Goal: Task Accomplishment & Management: Complete application form

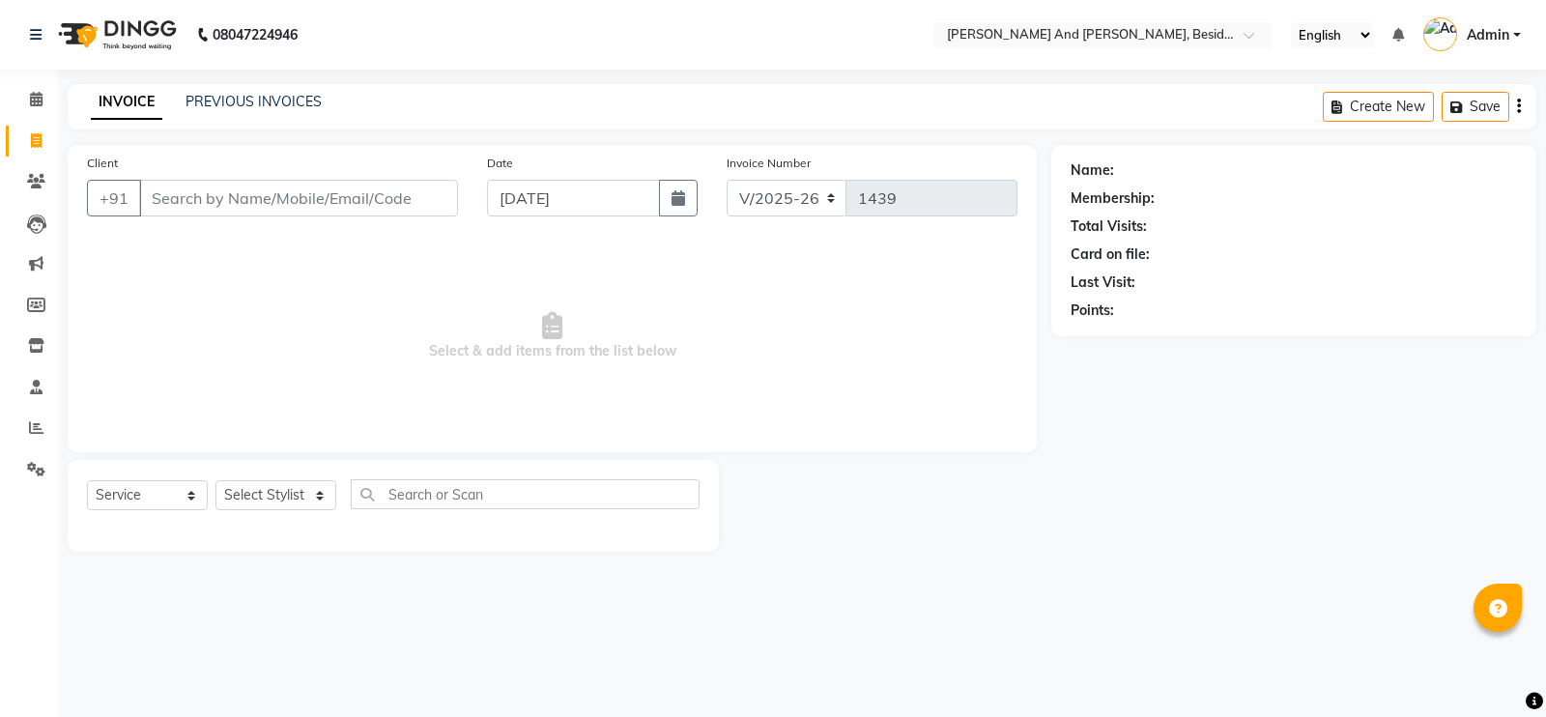
select select "4907"
select select "service"
click at [274, 485] on select "Select Stylist [PERSON_NAME] [PERSON_NAME] Sanib [PERSON_NAME] [PERSON_NAME] [P…" at bounding box center [275, 495] width 121 height 30
select select "76513"
click at [215, 481] on select "Select Stylist [PERSON_NAME] [PERSON_NAME] Sanib [PERSON_NAME] [PERSON_NAME] [P…" at bounding box center [275, 495] width 121 height 30
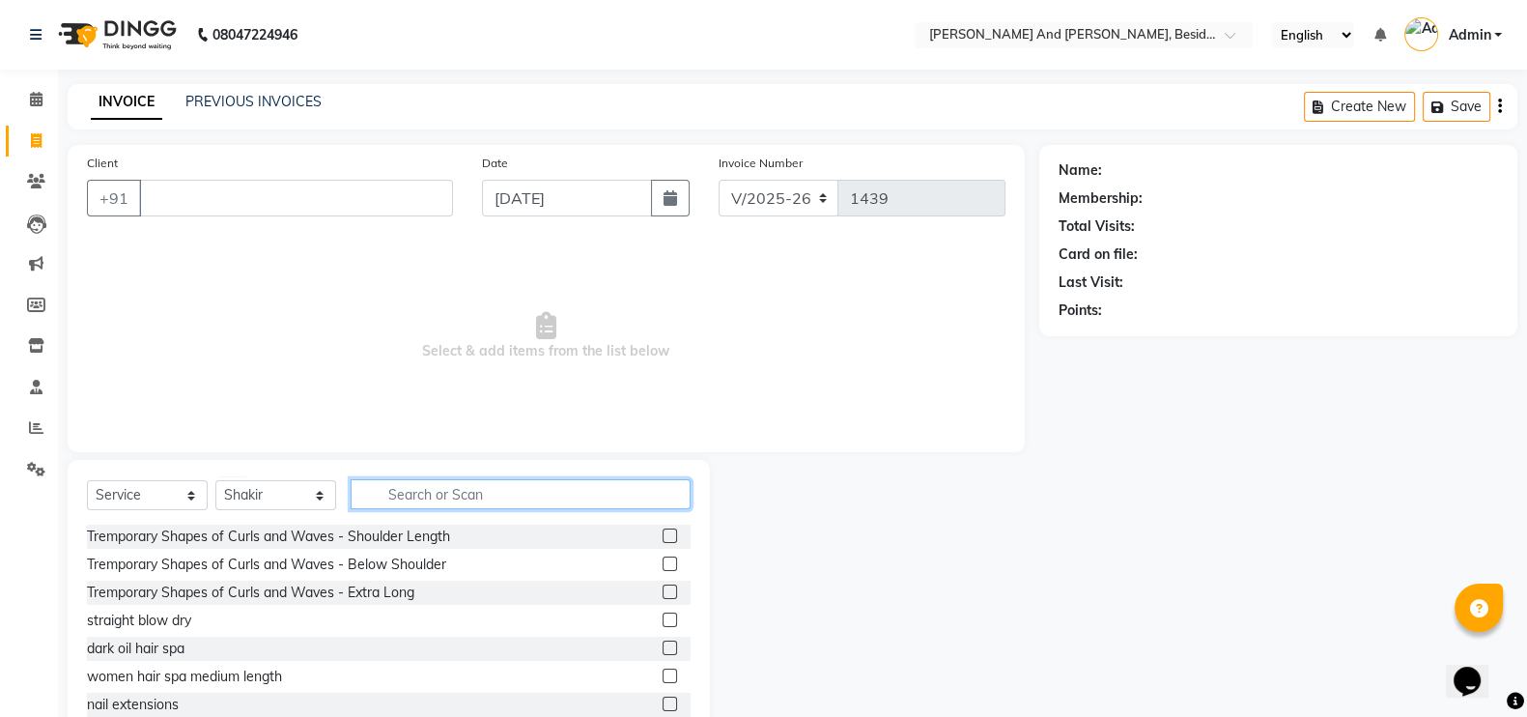
click at [415, 487] on input "text" at bounding box center [521, 494] width 340 height 30
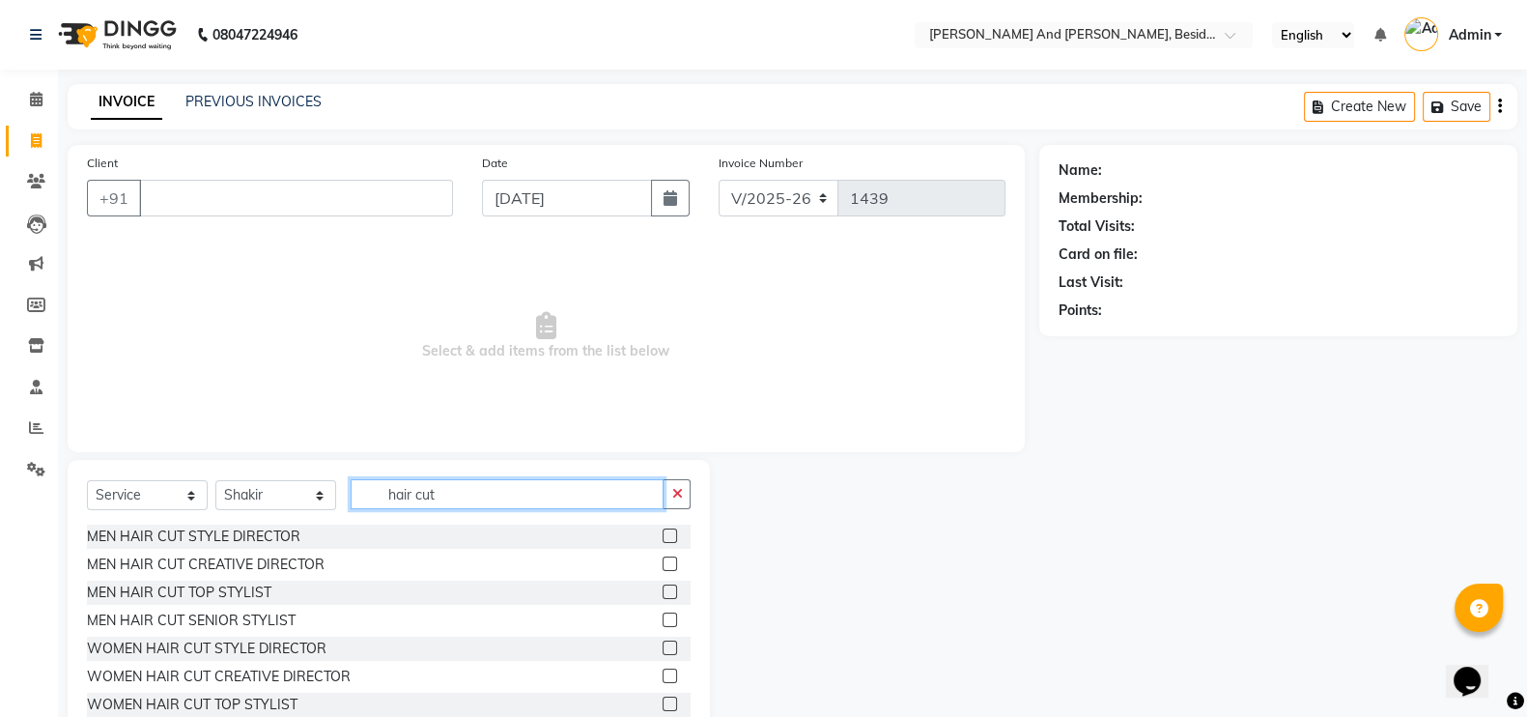
type input "hair cut"
click at [663, 591] on label at bounding box center [670, 591] width 14 height 14
click at [663, 591] on input "checkbox" at bounding box center [669, 592] width 13 height 13
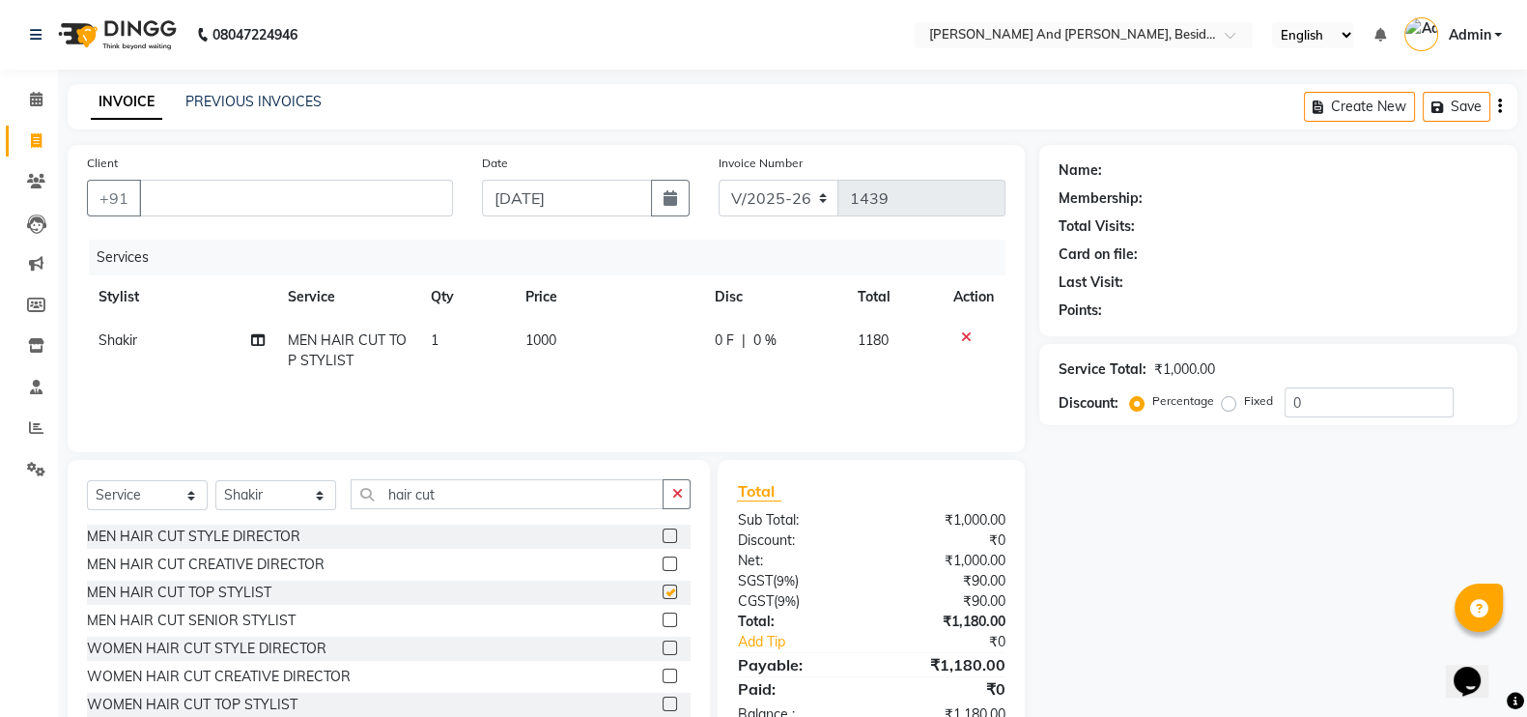
checkbox input "false"
click at [232, 195] on input "Client" at bounding box center [296, 198] width 314 height 37
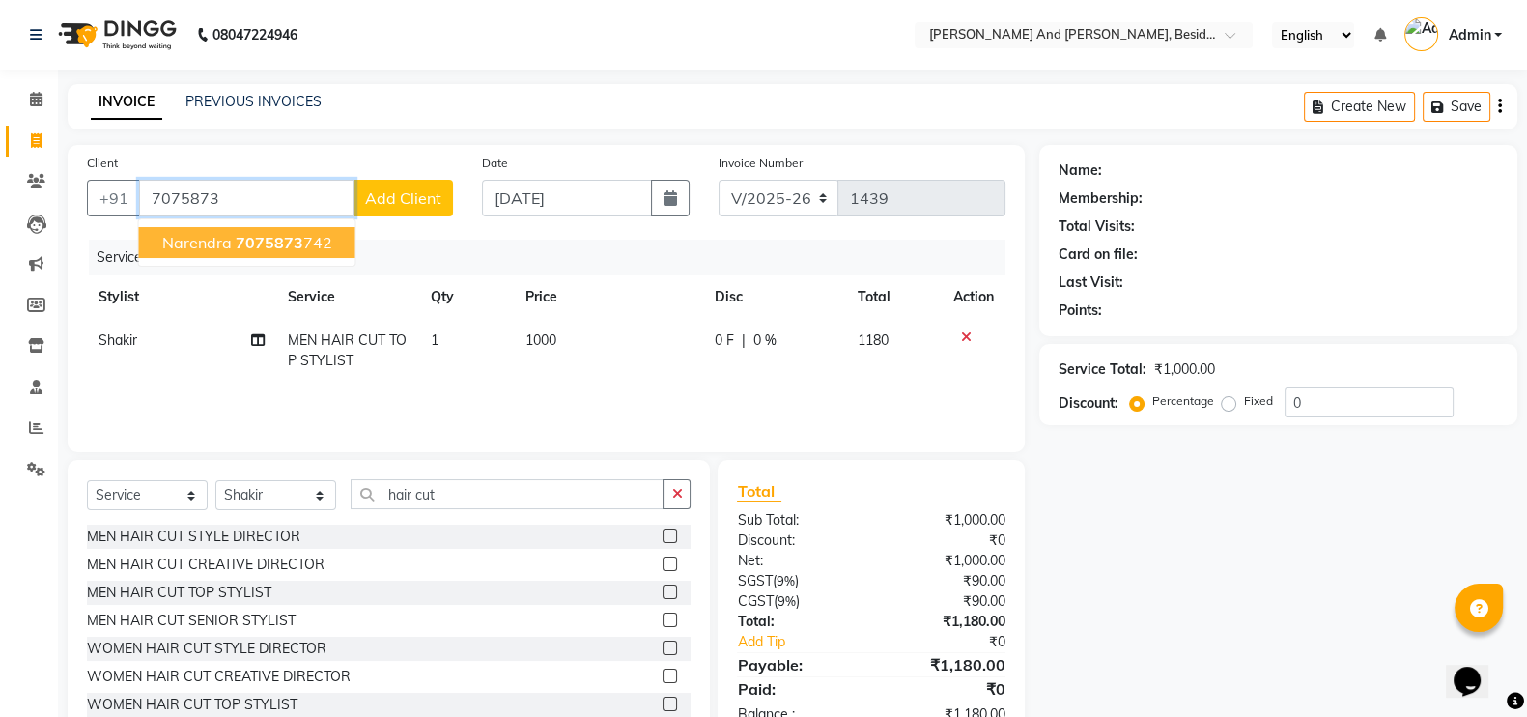
click at [314, 243] on ngb-highlight "7075873 742" at bounding box center [284, 242] width 97 height 19
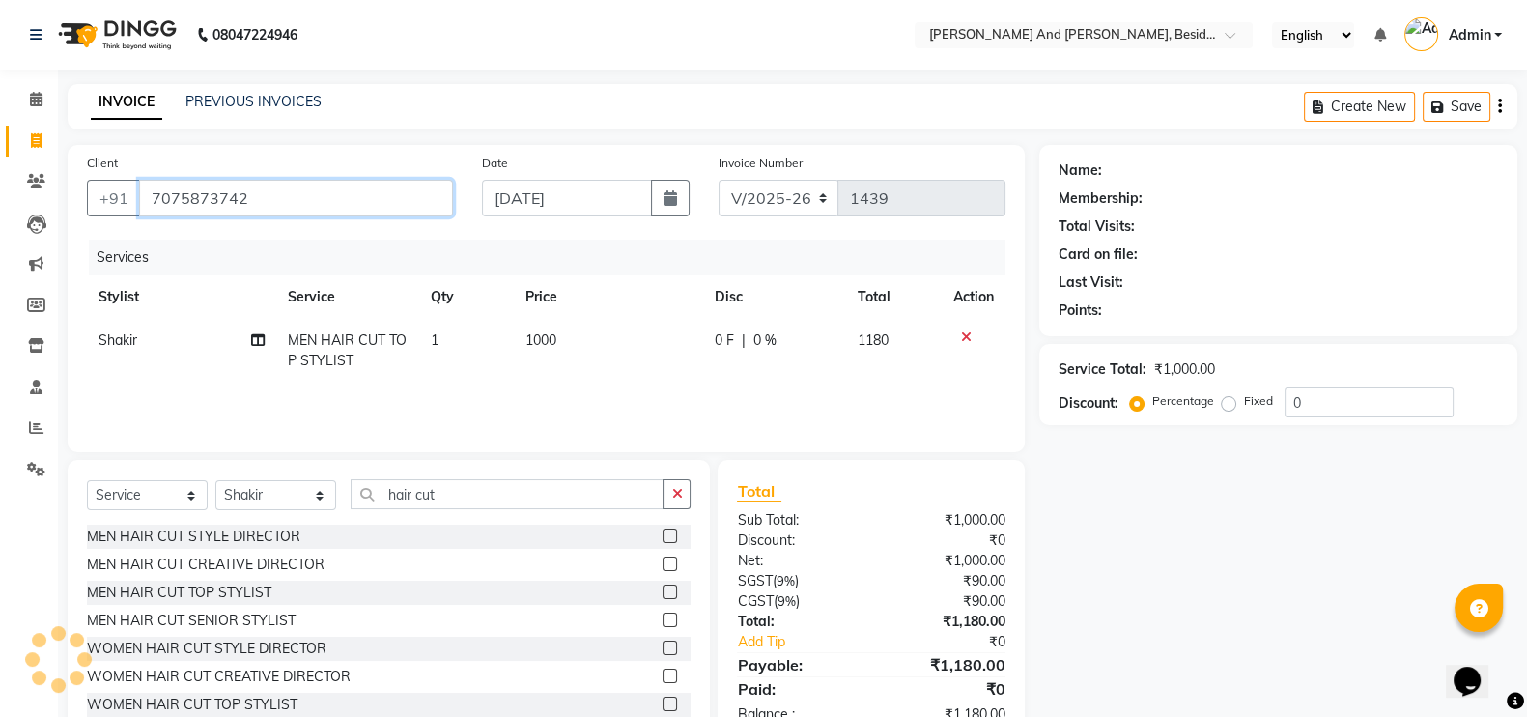
type input "7075873742"
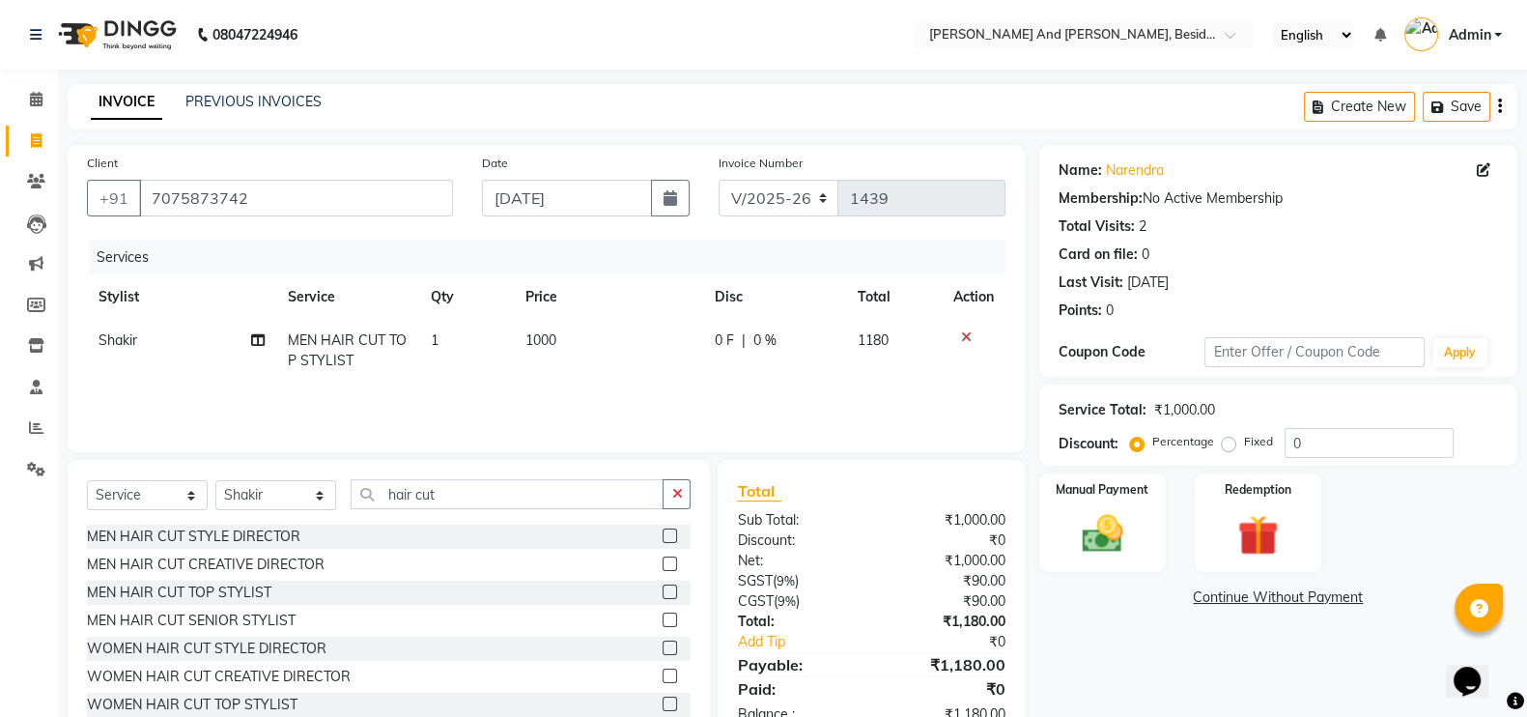
scroll to position [40, 0]
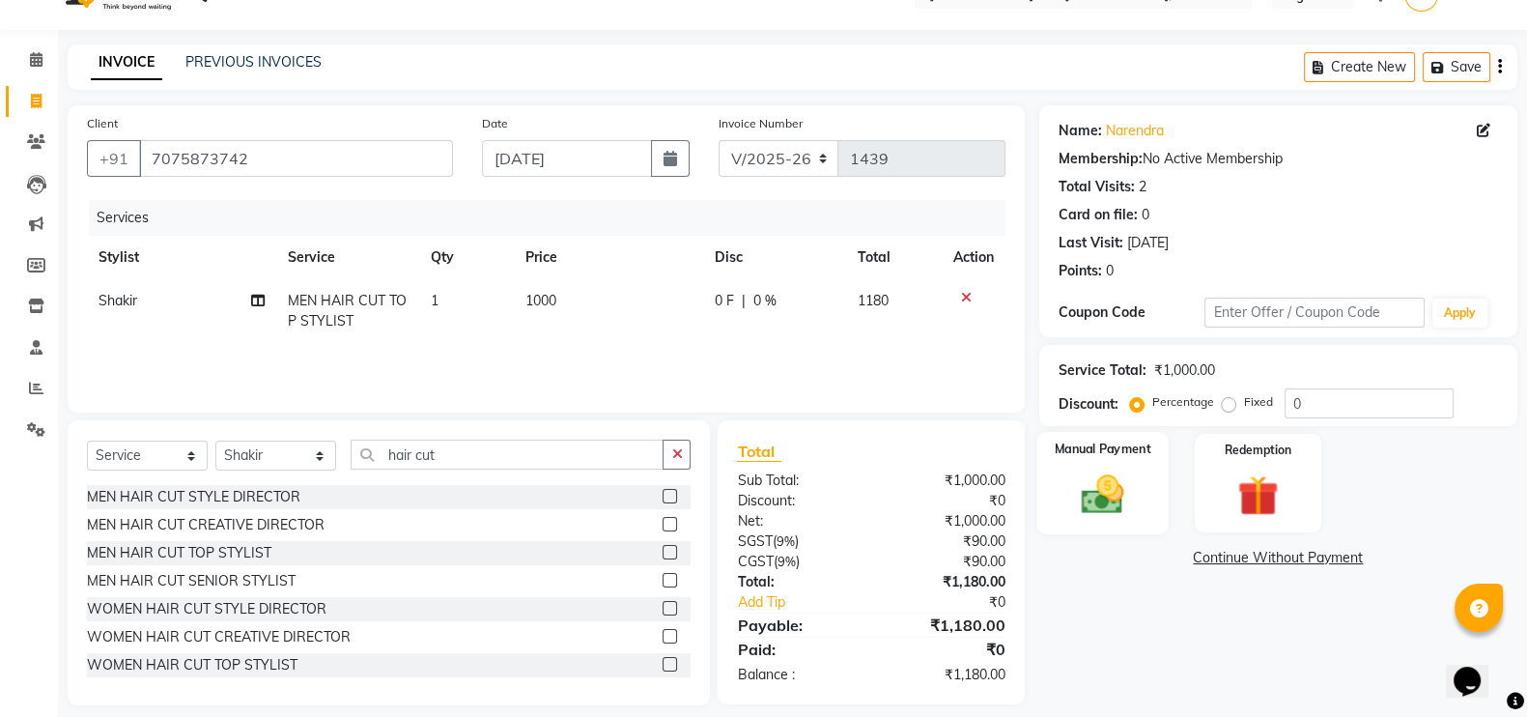
click at [1114, 473] on img at bounding box center [1102, 494] width 69 height 48
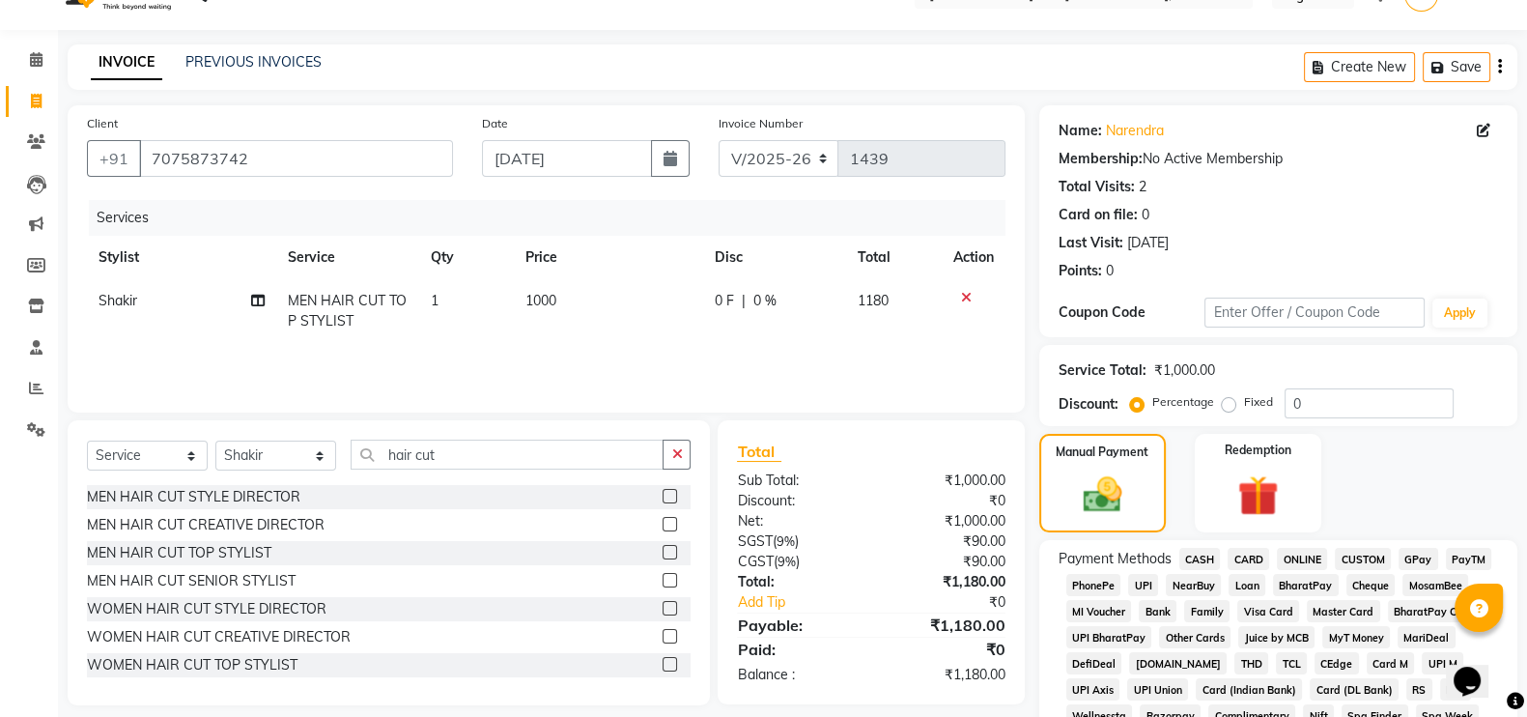
click at [1412, 556] on span "GPay" at bounding box center [1419, 559] width 40 height 22
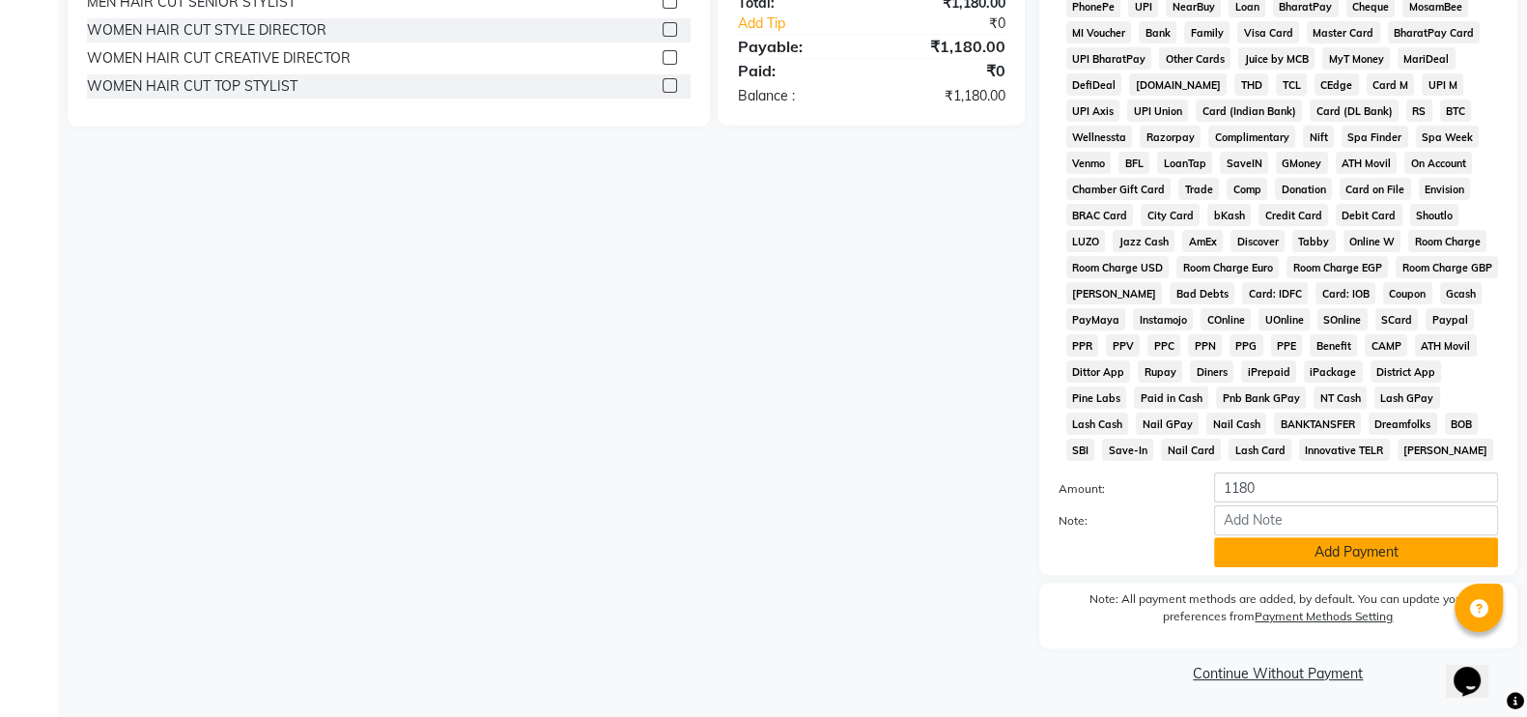
click at [1340, 557] on button "Add Payment" at bounding box center [1356, 552] width 284 height 30
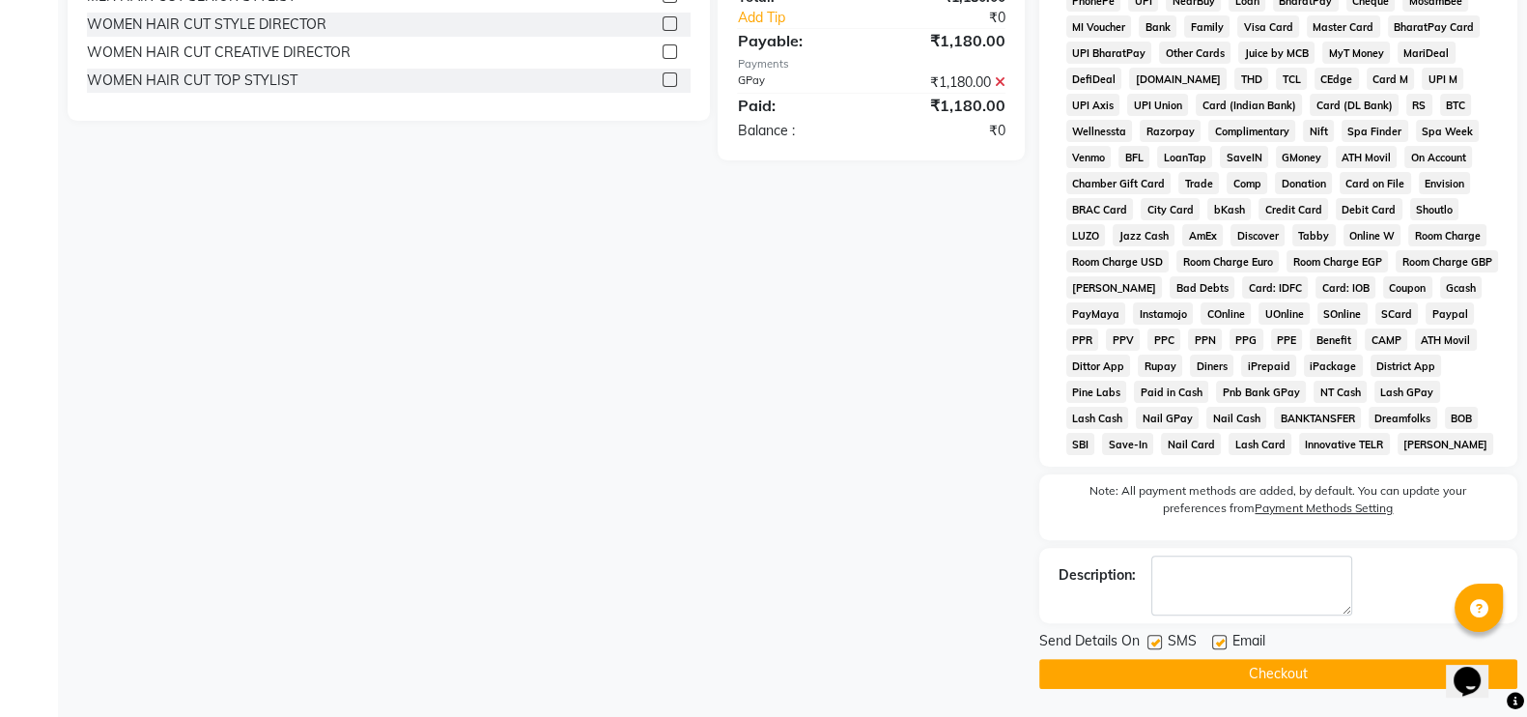
click at [1265, 670] on button "Checkout" at bounding box center [1278, 674] width 478 height 30
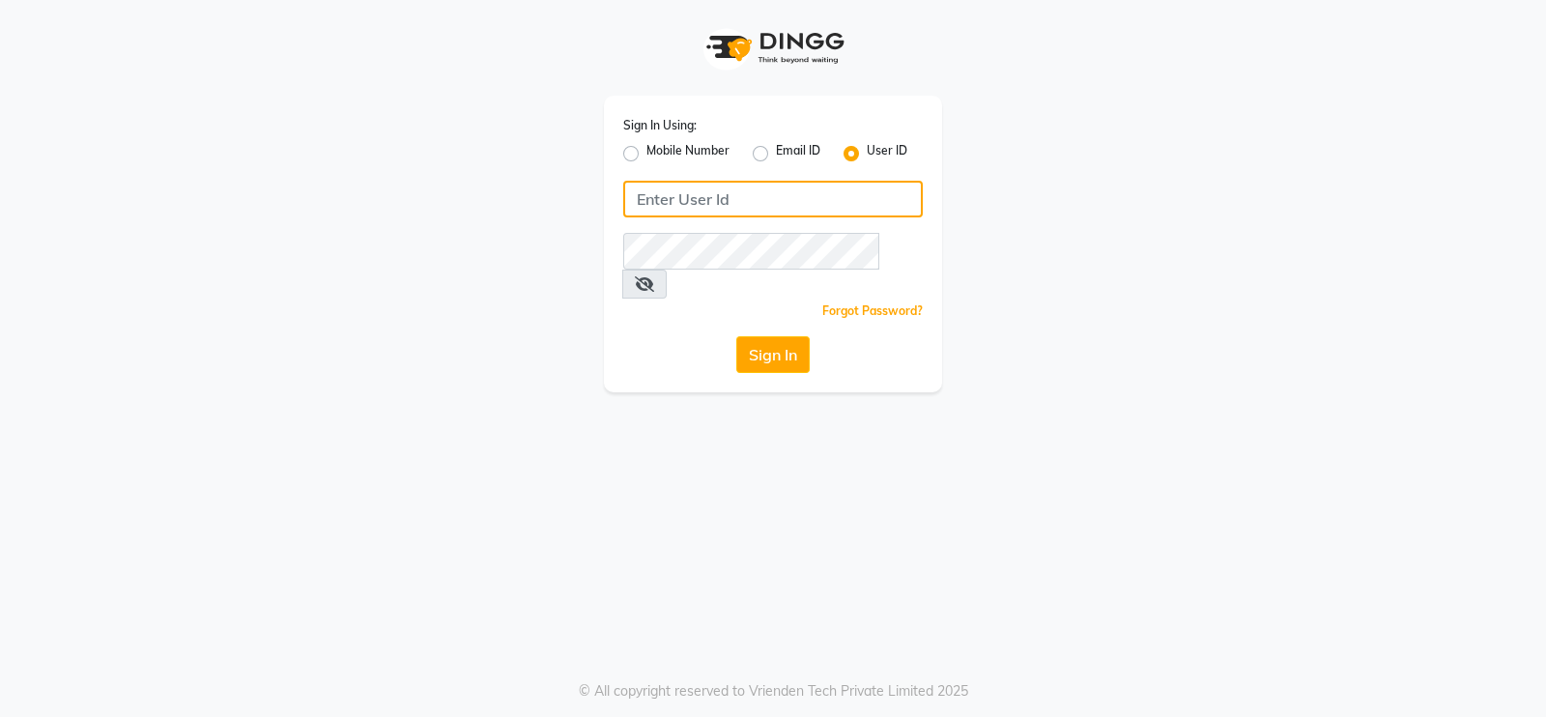
click at [691, 190] on input "Username" at bounding box center [772, 199] width 299 height 37
type input "Toni&guy"
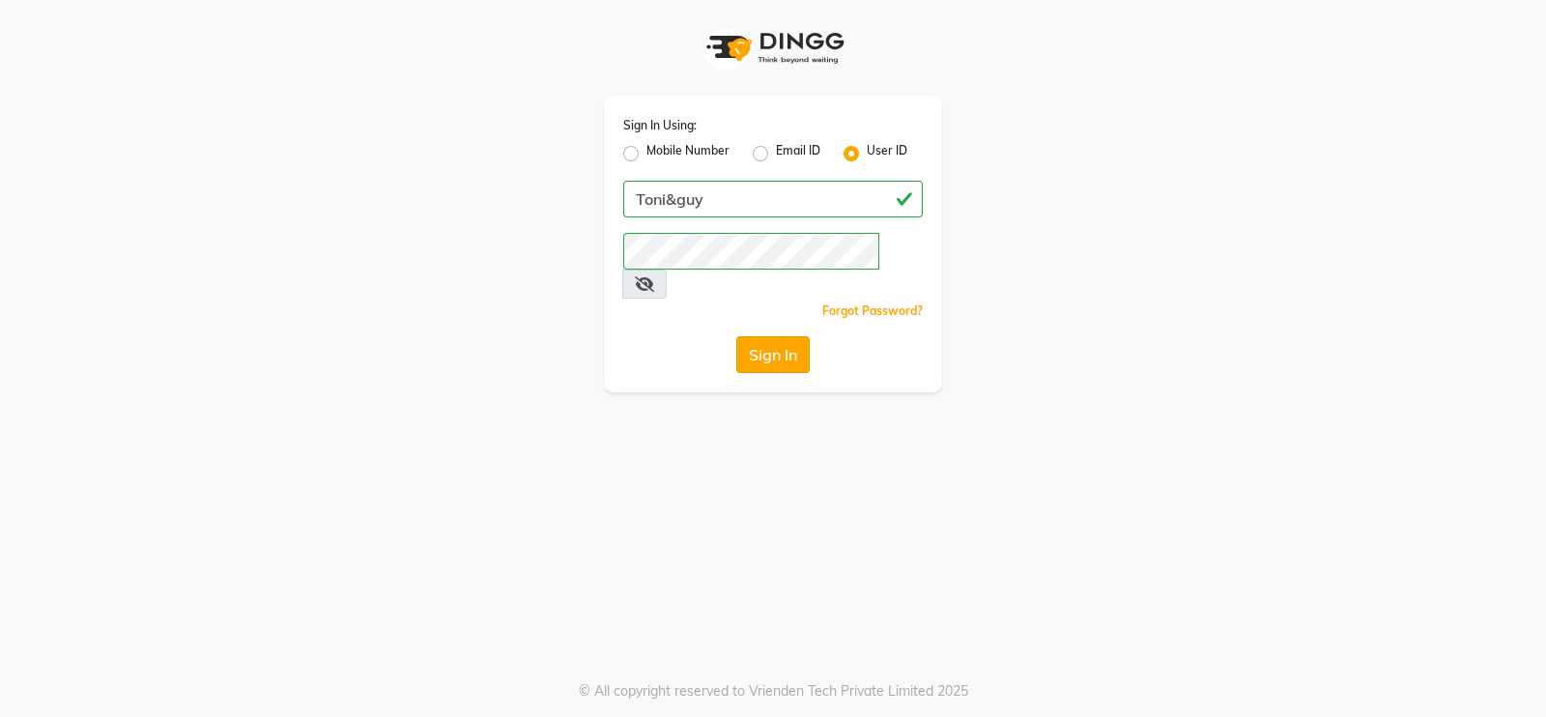
drag, startPoint x: 784, startPoint y: 471, endPoint x: 766, endPoint y: 330, distance: 142.2
click at [766, 330] on div "Sign In Using: Mobile Number Email ID User ID Toni&guy Remember me Forgot Passw…" at bounding box center [773, 358] width 1546 height 717
click at [766, 336] on button "Sign In" at bounding box center [772, 354] width 73 height 37
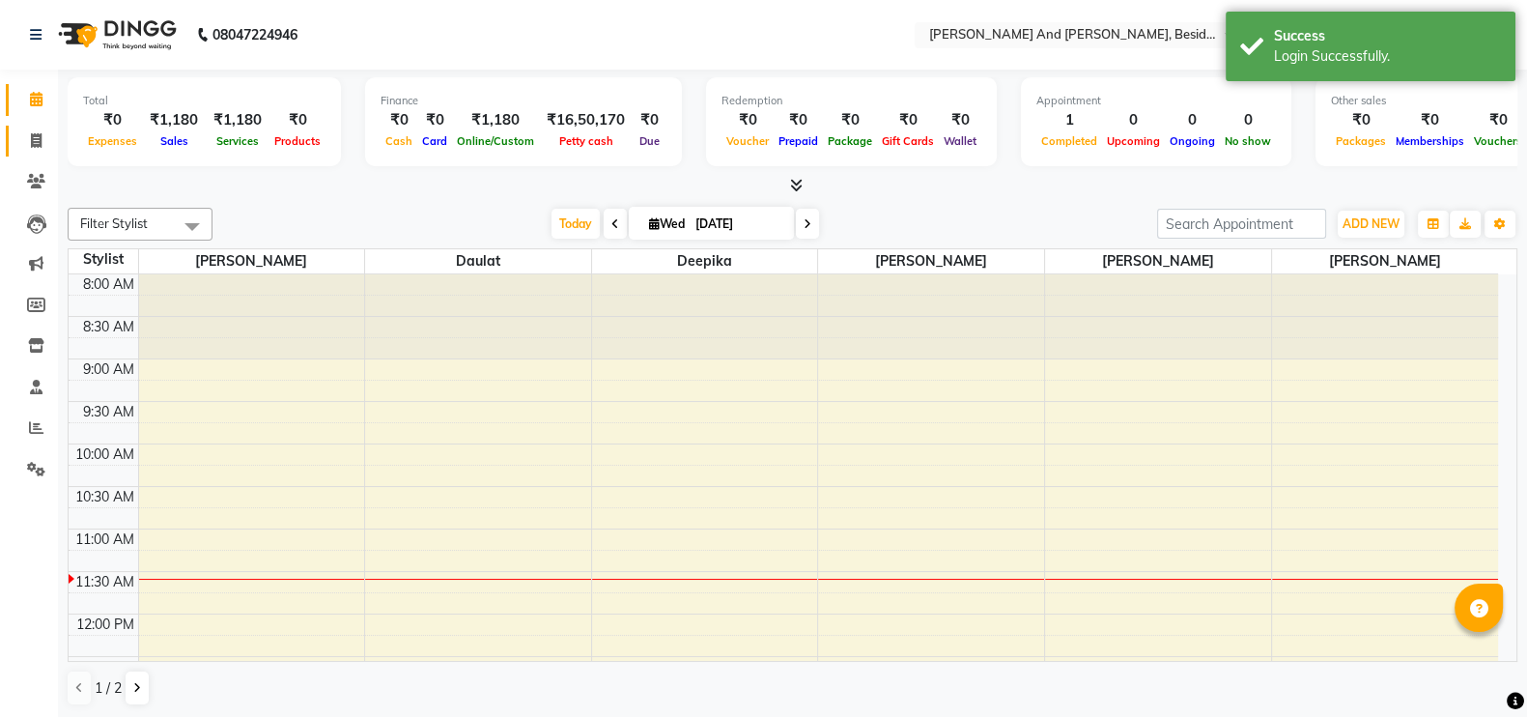
click at [34, 155] on link "Invoice" at bounding box center [29, 142] width 46 height 32
select select "4907"
select select "service"
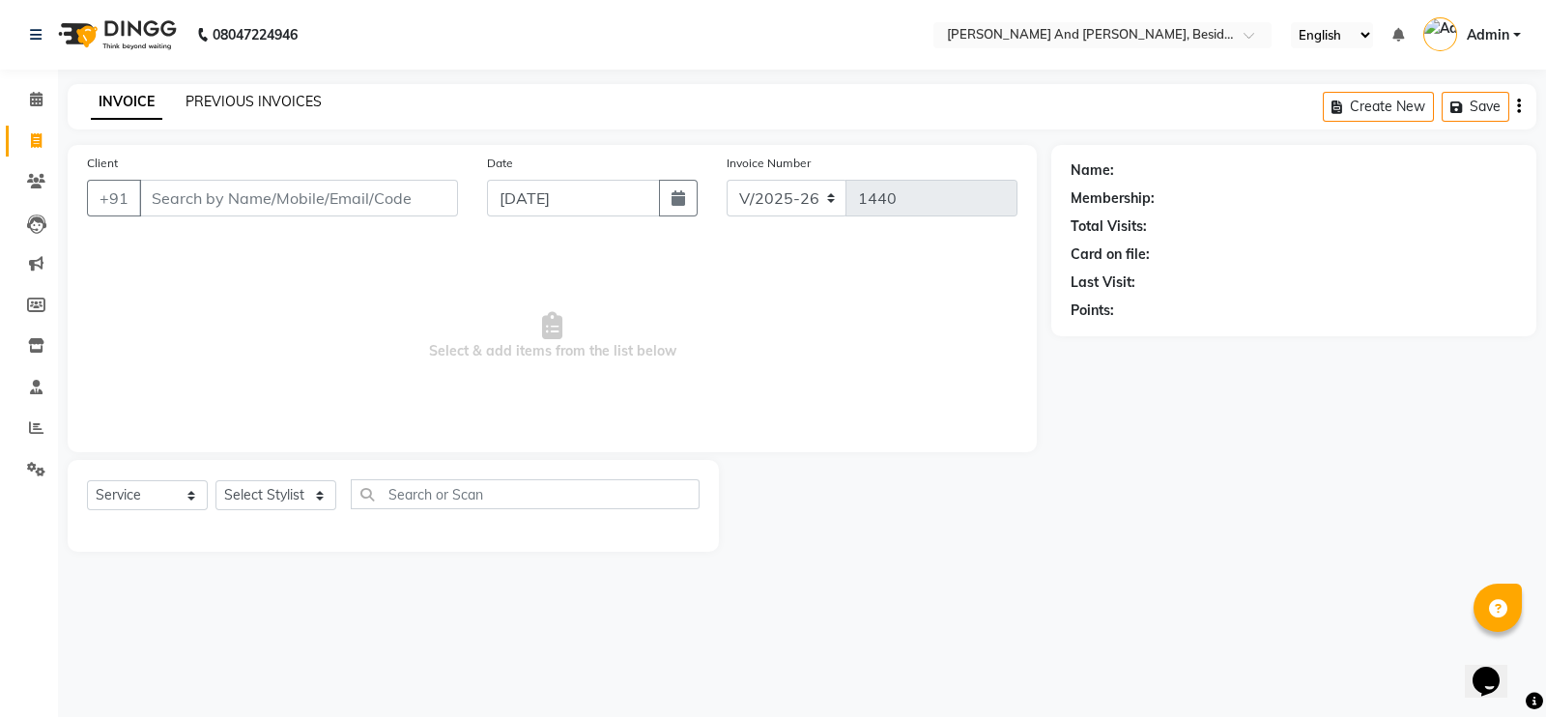
click at [235, 103] on link "PREVIOUS INVOICES" at bounding box center [253, 101] width 136 height 17
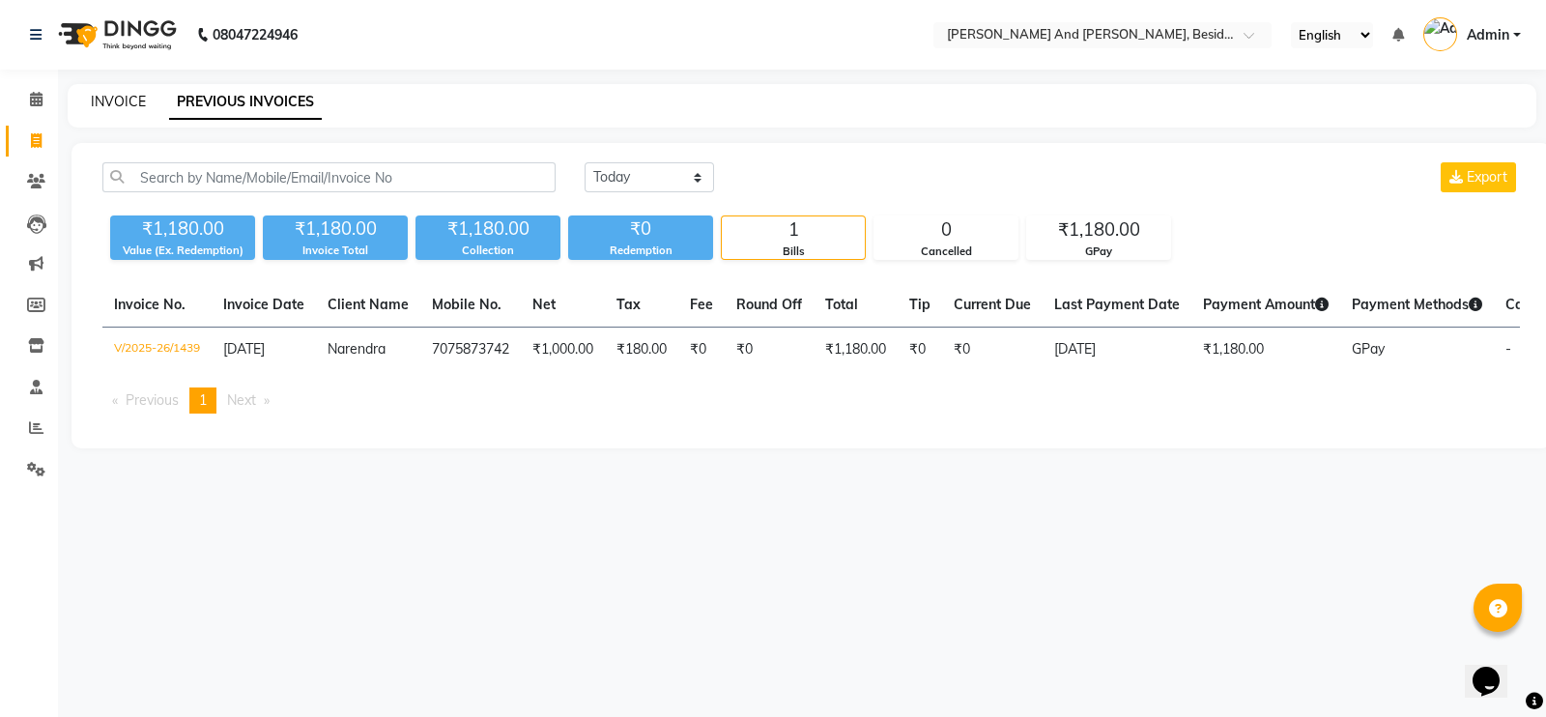
click at [110, 106] on link "INVOICE" at bounding box center [118, 101] width 55 height 17
select select "service"
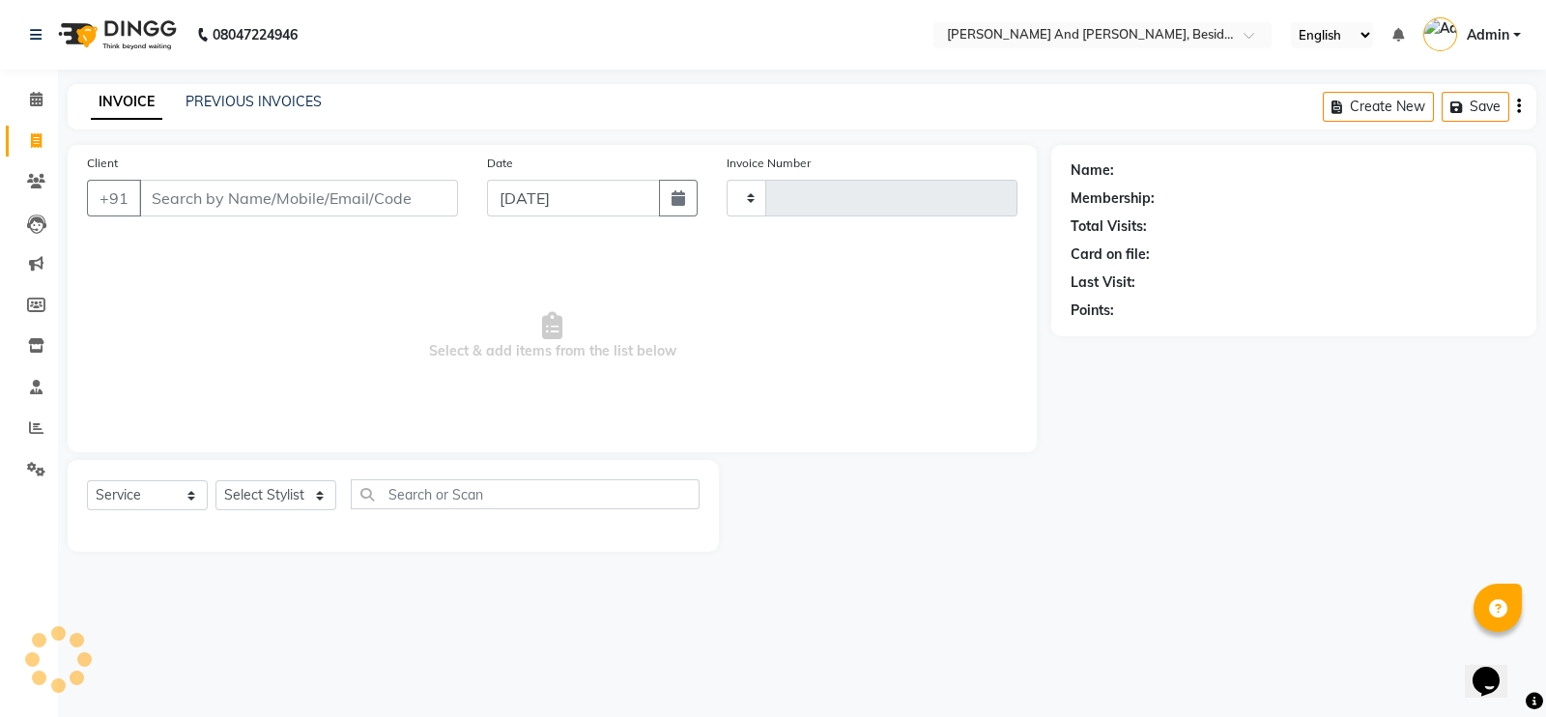
type input "1440"
select select "4907"
